Goal: Task Accomplishment & Management: Manage account settings

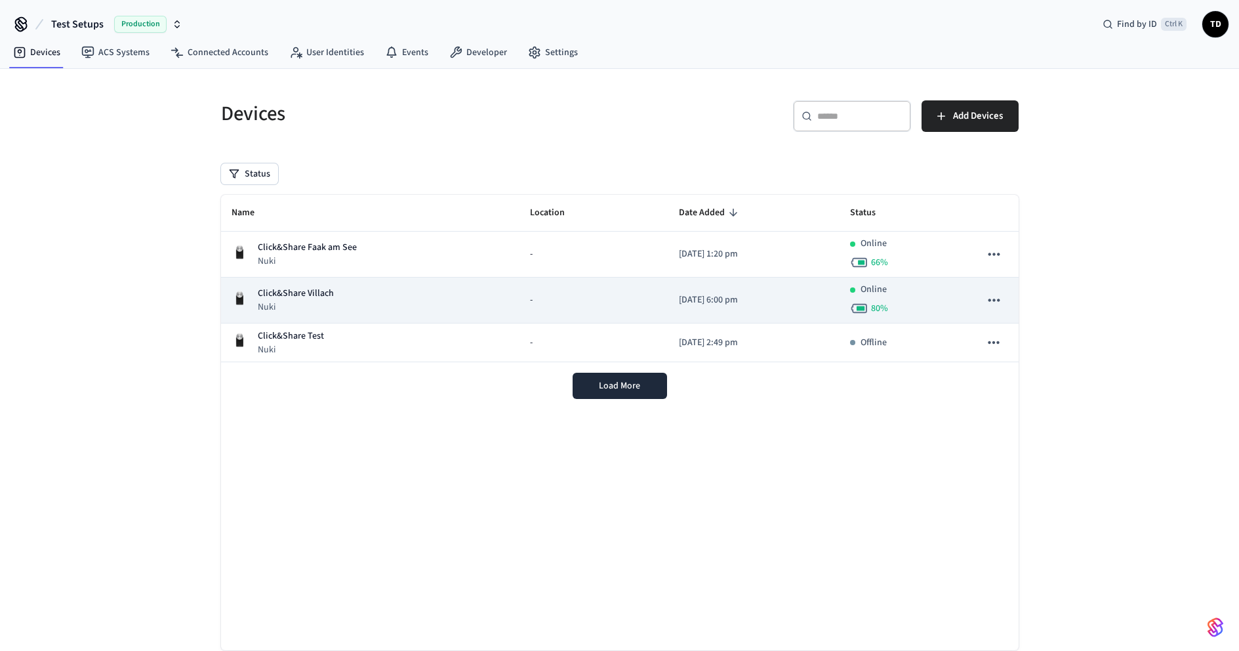
click at [403, 291] on div "Click&Share Villach Nuki" at bounding box center [371, 300] width 278 height 27
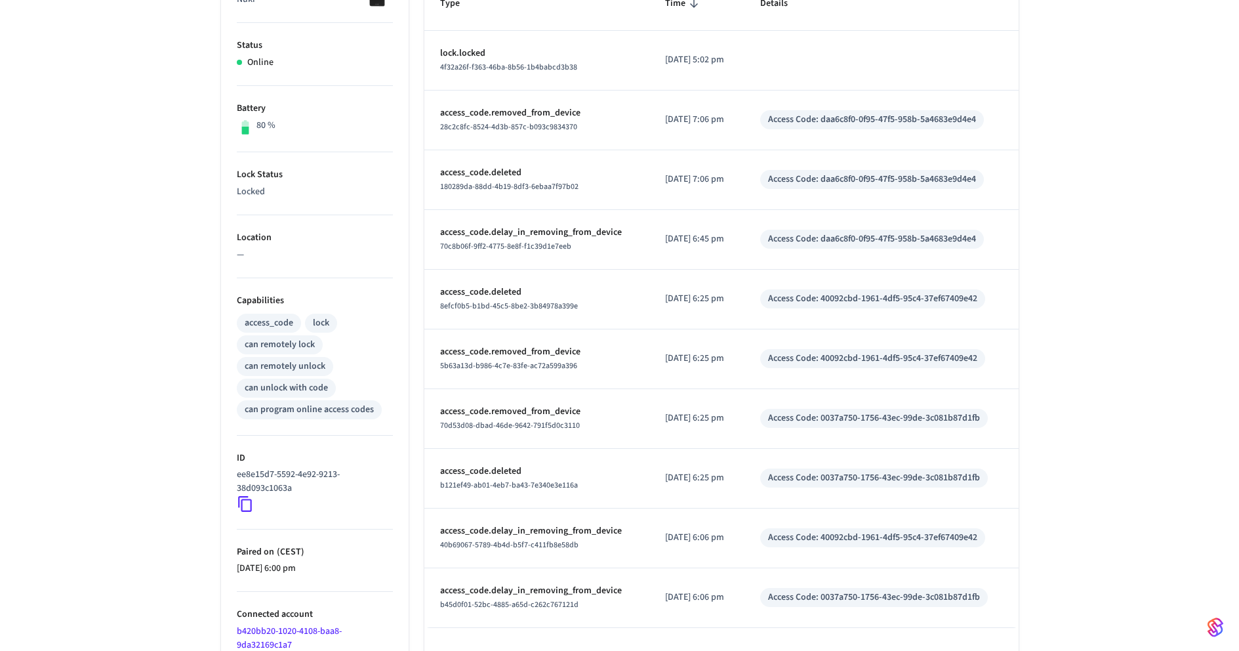
scroll to position [322, 0]
